Goal: Task Accomplishment & Management: Use online tool/utility

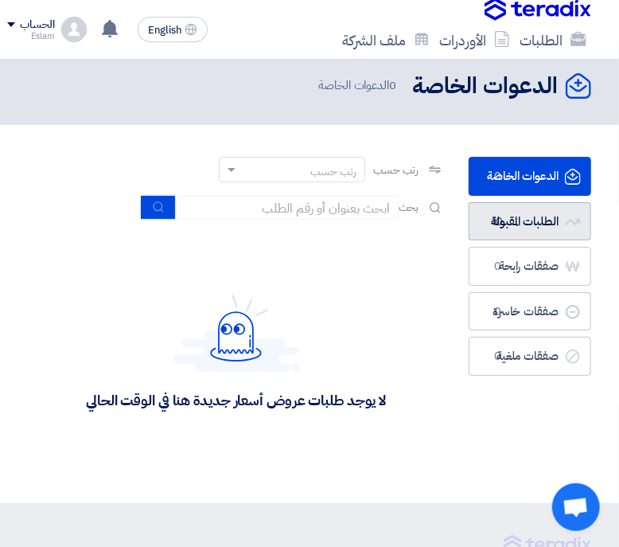
click at [559, 217] on link "الطلبات المقبولة الطلبات المقبولة 10" at bounding box center [530, 221] width 123 height 39
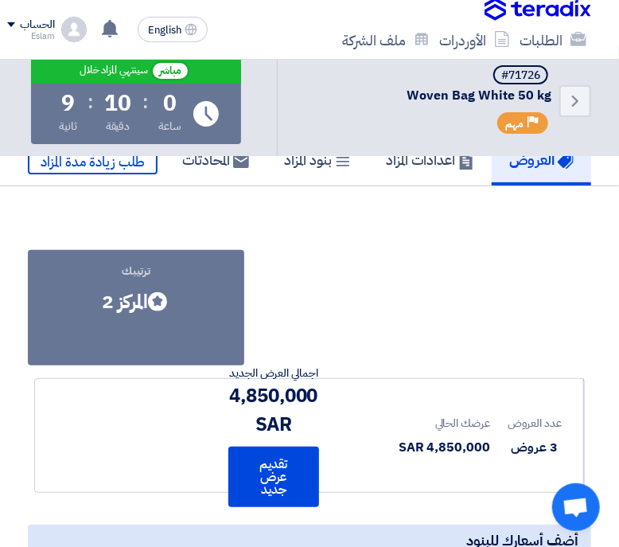
scroll to position [10, 0]
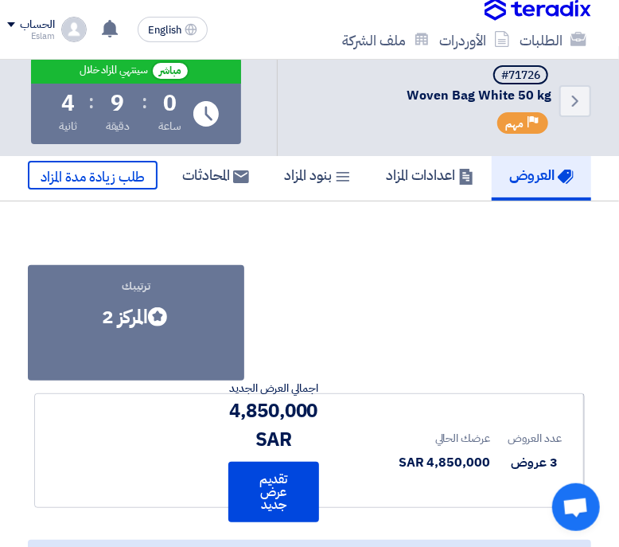
click at [305, 88] on span "Woven Bag White 50 kg" at bounding box center [424, 96] width 255 height 17
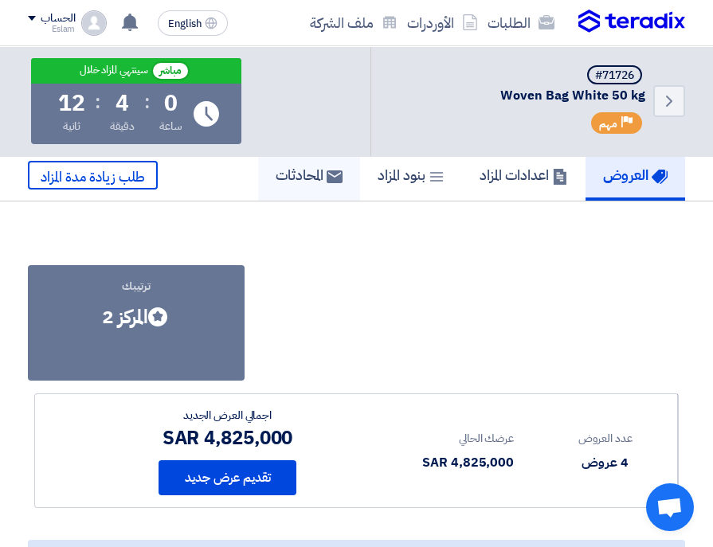
click at [305, 171] on h5 "المحادثات" at bounding box center [308, 175] width 67 height 18
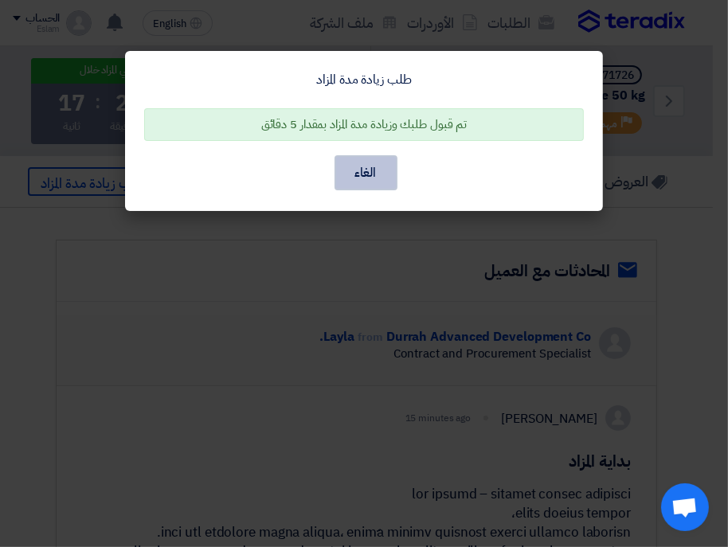
click at [361, 182] on button "الغاء" at bounding box center [365, 172] width 63 height 35
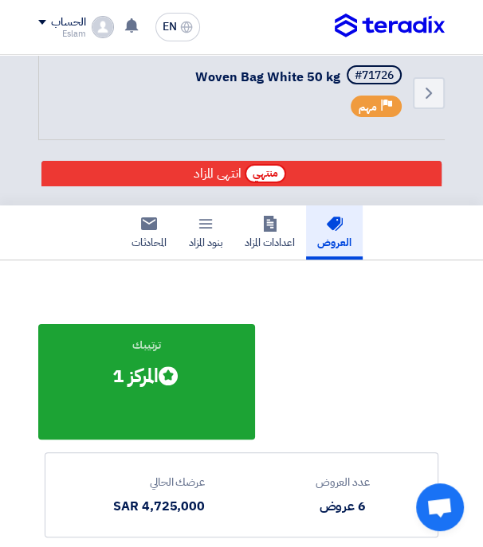
click at [386, 21] on img at bounding box center [389, 26] width 110 height 25
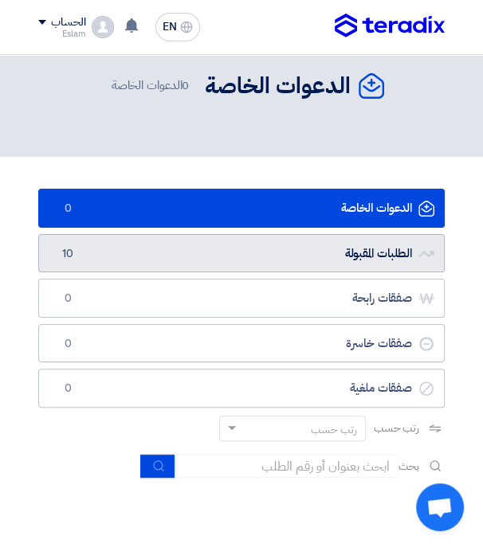
click at [243, 265] on link "الطلبات المقبولة الطلبات المقبولة 10" at bounding box center [241, 253] width 406 height 39
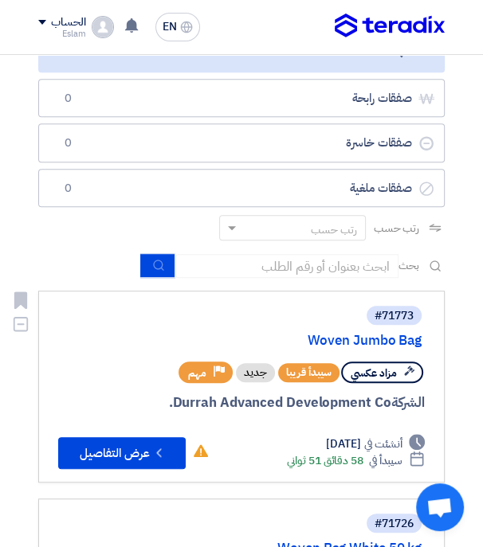
scroll to position [417, 0]
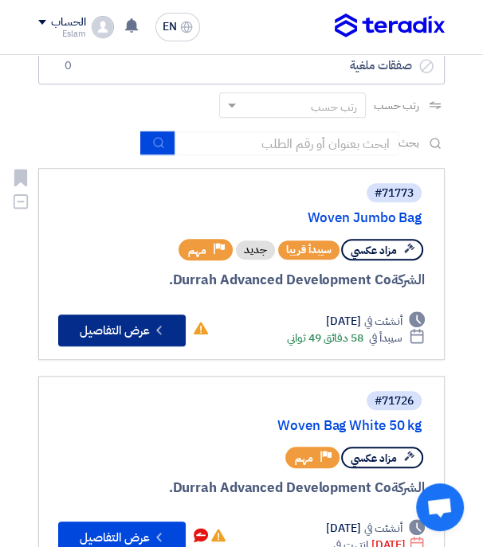
click at [135, 322] on button "Check details عرض التفاصيل" at bounding box center [121, 331] width 127 height 32
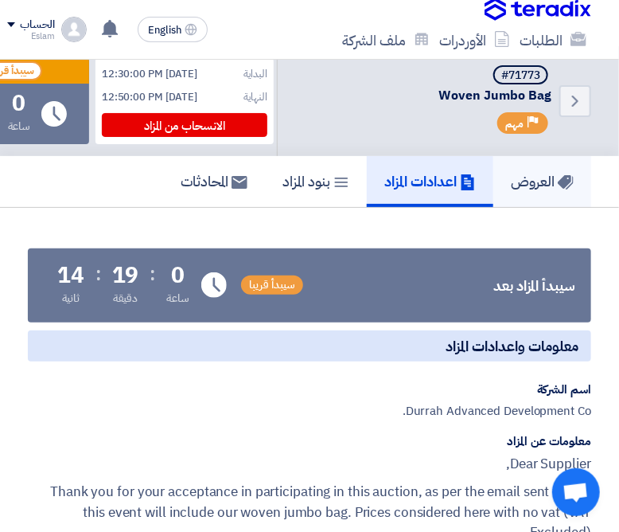
click at [539, 185] on h5 "العروض" at bounding box center [542, 181] width 63 height 18
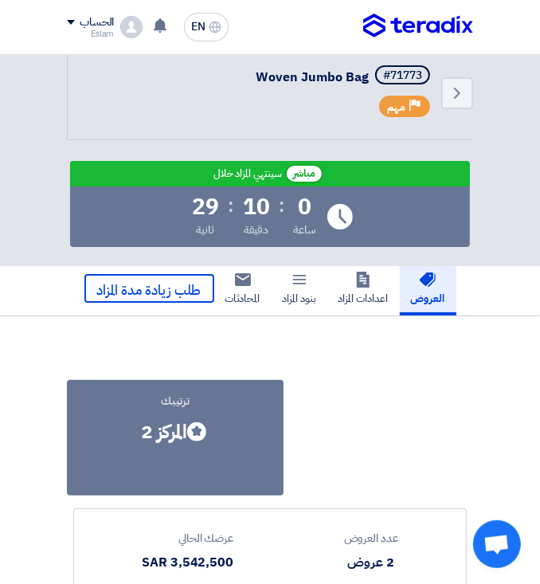
click at [407, 21] on img at bounding box center [418, 26] width 110 height 25
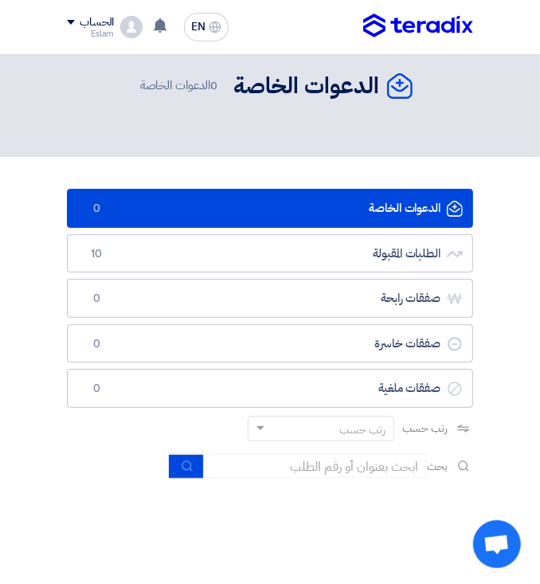
click at [422, 254] on link "الطلبات المقبولة الطلبات المقبولة 10" at bounding box center [270, 253] width 406 height 39
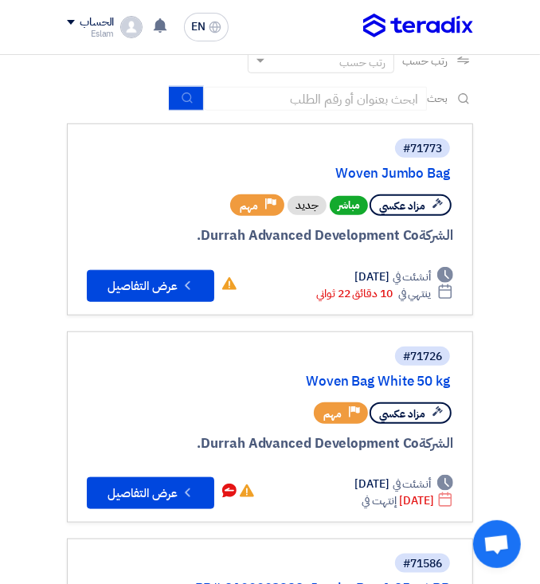
scroll to position [467, 0]
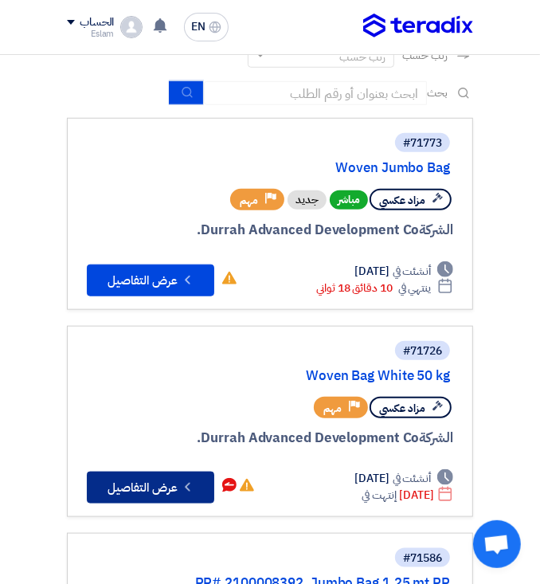
click at [159, 497] on button "Check details عرض التفاصيل" at bounding box center [150, 487] width 127 height 32
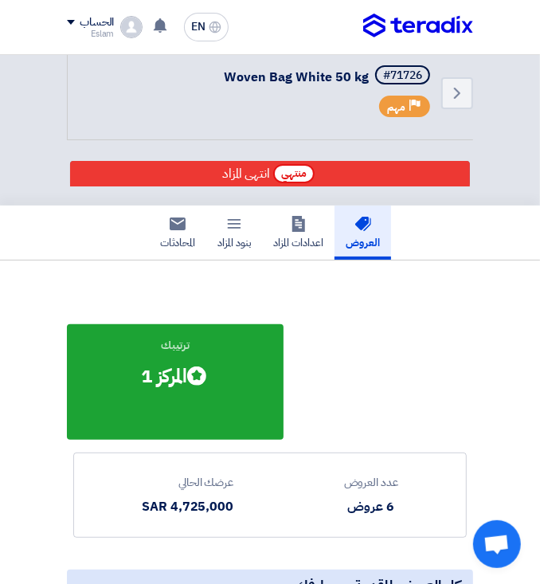
click at [453, 16] on img at bounding box center [418, 26] width 110 height 25
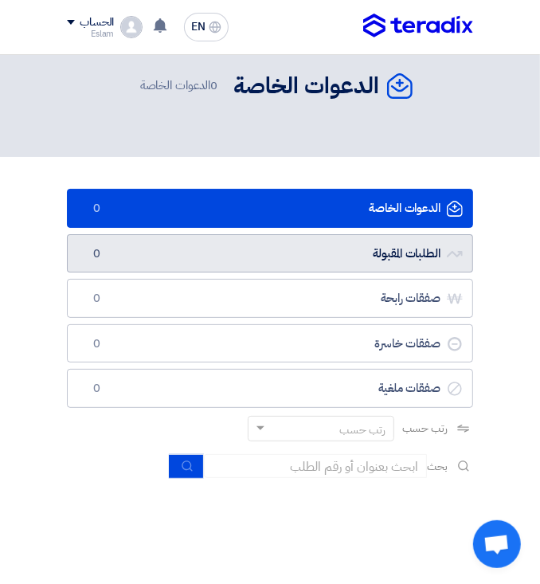
click at [418, 254] on link "الطلبات المقبولة الطلبات المقبولة 0" at bounding box center [270, 253] width 406 height 39
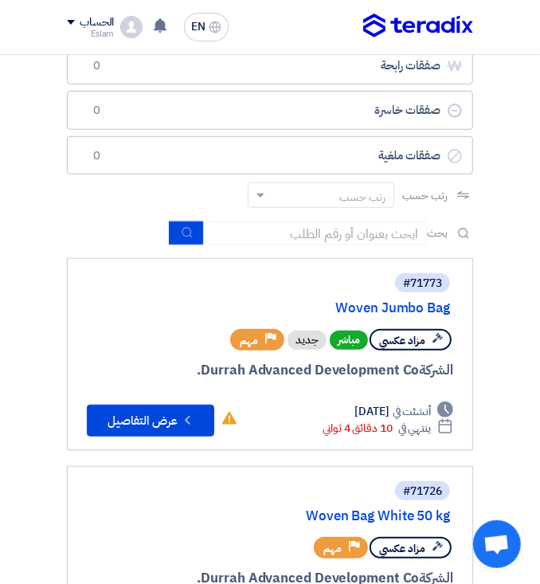
scroll to position [336, 0]
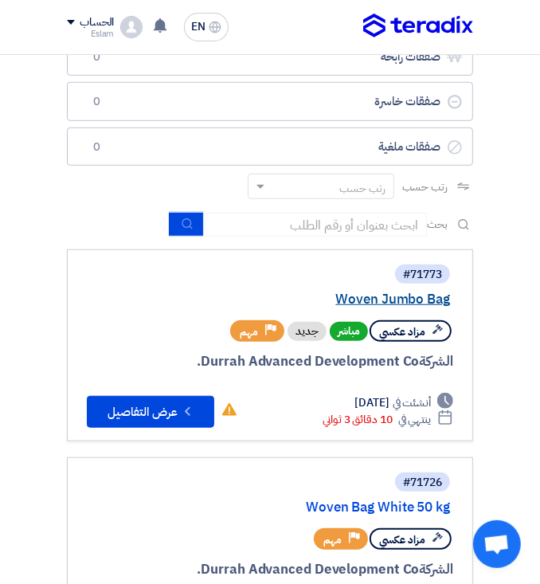
click at [414, 300] on link "Woven Jumbo Bag" at bounding box center [290, 299] width 318 height 14
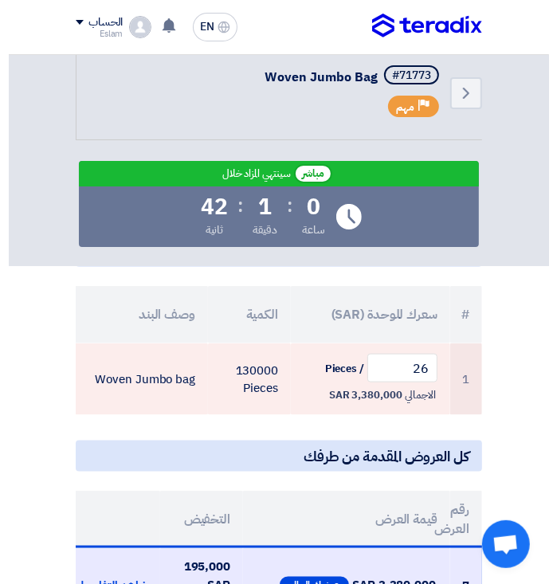
scroll to position [515, 0]
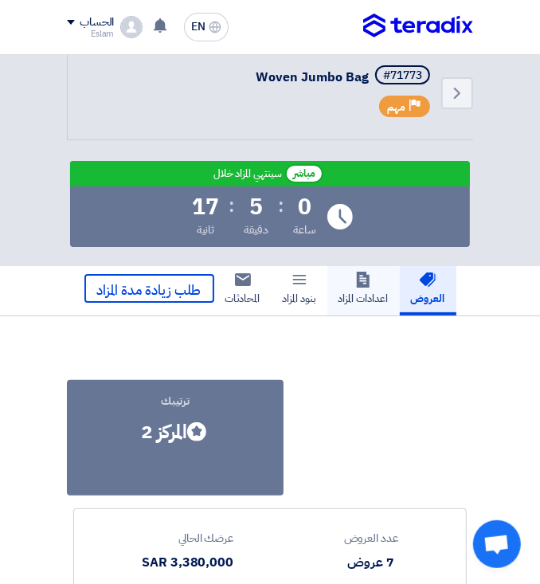
click at [352, 277] on h5 "اعدادات المزاد" at bounding box center [363, 289] width 50 height 34
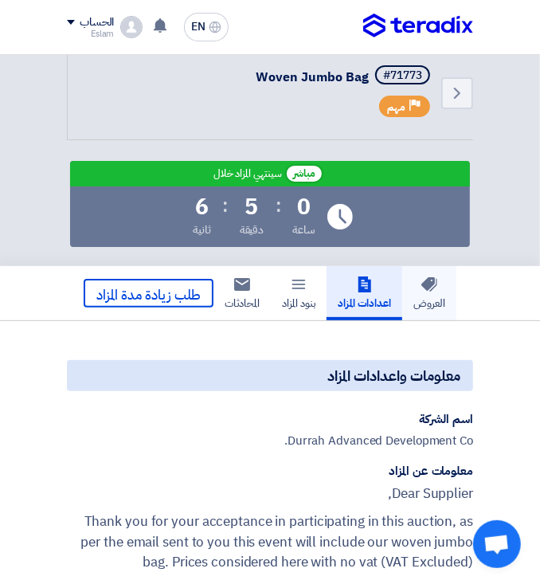
click at [432, 299] on h5 "العروض" at bounding box center [429, 293] width 32 height 34
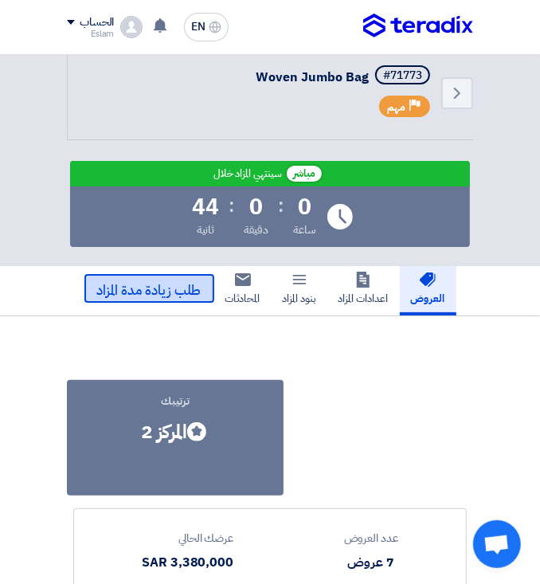
click at [178, 291] on span "طلب زيادة مدة المزاد" at bounding box center [149, 290] width 104 height 20
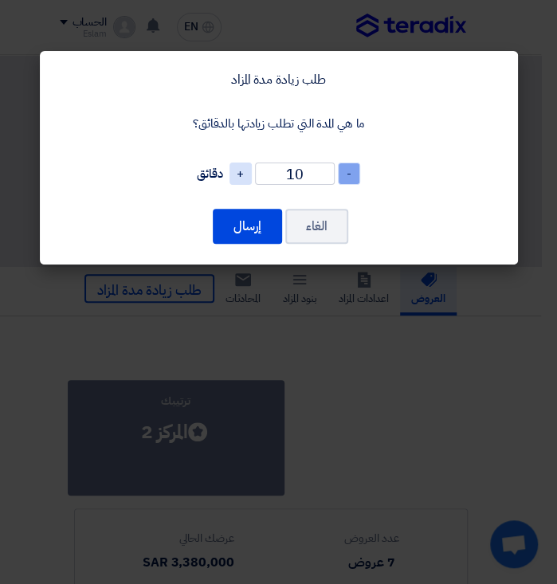
click at [349, 172] on span "-" at bounding box center [349, 173] width 22 height 22
click at [349, 173] on span "-" at bounding box center [349, 173] width 22 height 22
click at [346, 172] on span "-" at bounding box center [349, 173] width 22 height 22
click at [346, 171] on span "-" at bounding box center [349, 173] width 22 height 22
click at [349, 173] on span "-" at bounding box center [349, 173] width 22 height 22
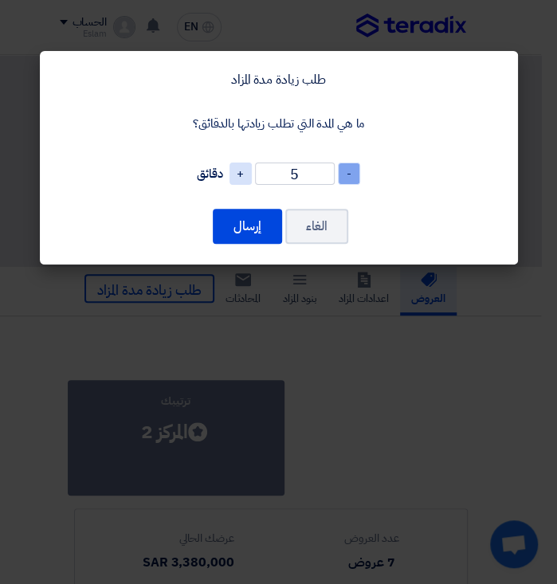
click at [349, 173] on span "-" at bounding box center [349, 173] width 22 height 22
click at [243, 167] on span "+" at bounding box center [240, 173] width 22 height 22
type input "5"
click at [247, 219] on button "إرسال" at bounding box center [247, 226] width 69 height 35
